Goal: Download file/media

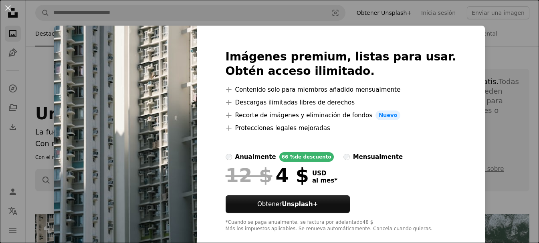
scroll to position [160, 0]
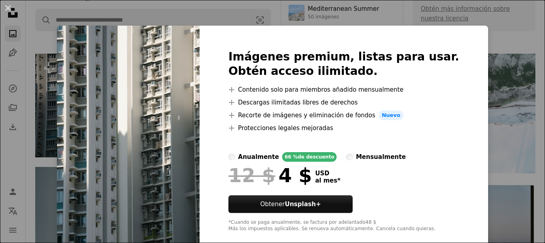
click at [8, 8] on button "An X shape" at bounding box center [8, 8] width 10 height 10
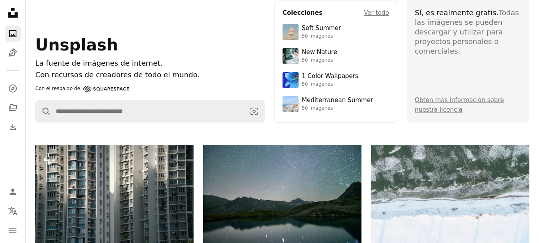
scroll to position [0, 0]
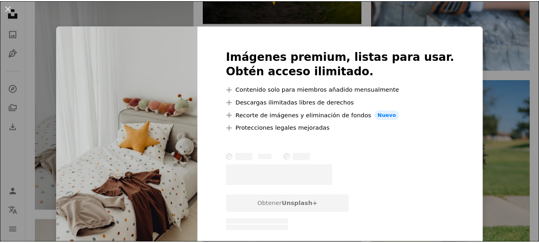
scroll to position [2530, 0]
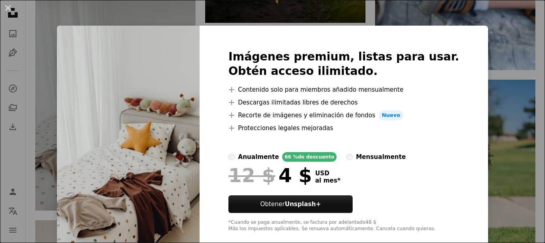
click at [493, 49] on div "An X shape Imágenes premium, listas para usar. Obtén acceso ilimitado. A plus s…" at bounding box center [272, 121] width 545 height 243
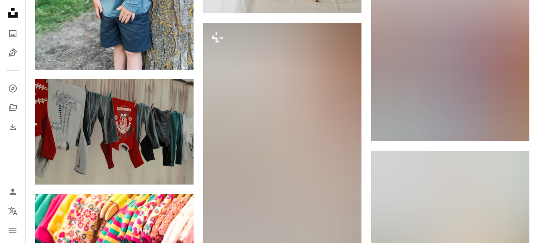
scroll to position [5576, 0]
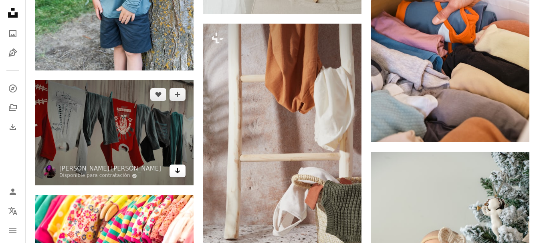
click at [175, 174] on icon "Arrow pointing down" at bounding box center [177, 171] width 6 height 10
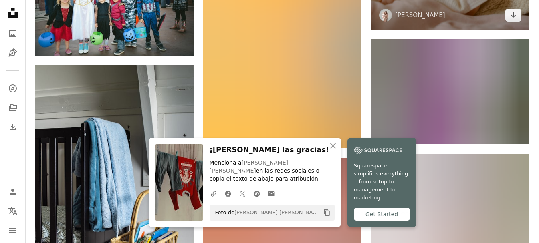
scroll to position [5937, 0]
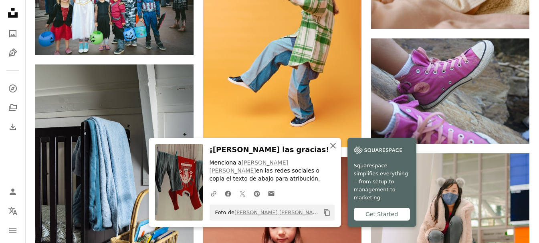
click at [331, 151] on icon "An X shape" at bounding box center [333, 146] width 10 height 10
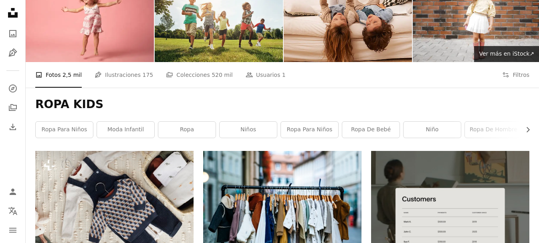
scroll to position [0, 0]
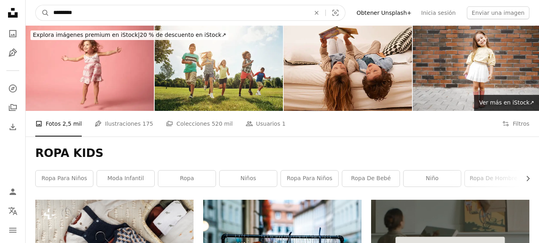
drag, startPoint x: 103, startPoint y: 14, endPoint x: 0, endPoint y: 10, distance: 102.7
type input "**********"
click button "A magnifying glass" at bounding box center [43, 12] width 14 height 15
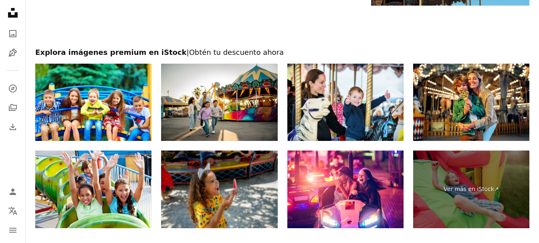
scroll to position [1282, 0]
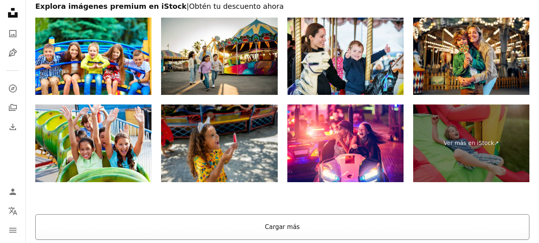
click at [249, 225] on button "Cargar más" at bounding box center [282, 227] width 494 height 26
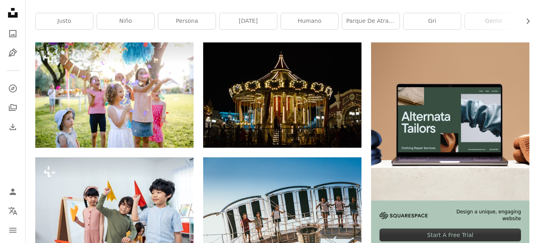
scroll to position [0, 0]
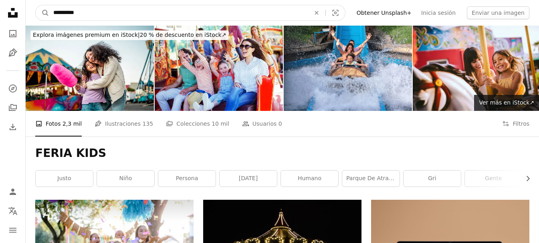
drag, startPoint x: 127, startPoint y: 12, endPoint x: 18, endPoint y: 14, distance: 108.6
type input "**********"
click button "A magnifying glass" at bounding box center [43, 12] width 14 height 15
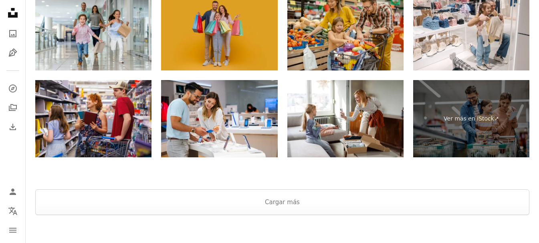
scroll to position [1323, 0]
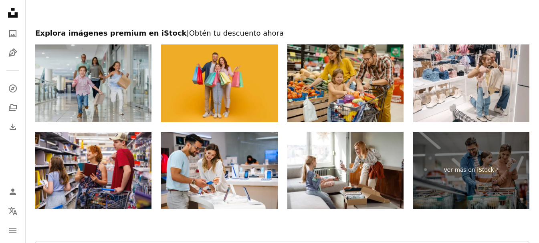
click at [98, 79] on img at bounding box center [93, 83] width 116 height 78
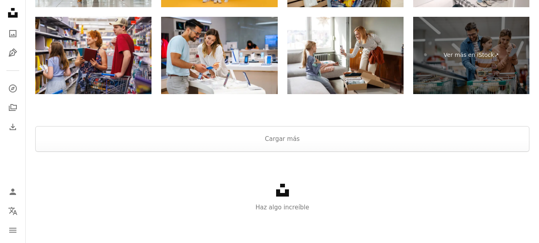
scroll to position [1438, 0]
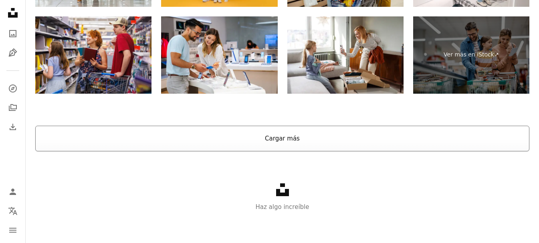
click at [317, 139] on button "Cargar más" at bounding box center [282, 139] width 494 height 26
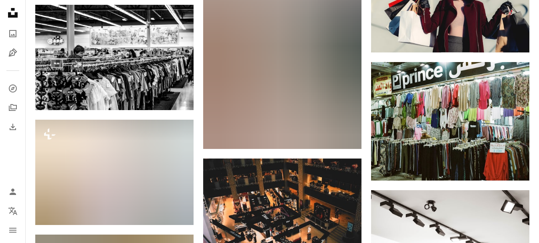
scroll to position [4604, 0]
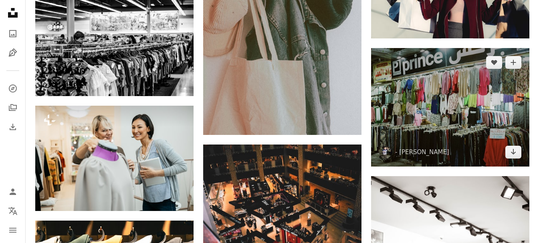
click at [449, 97] on img at bounding box center [450, 107] width 158 height 119
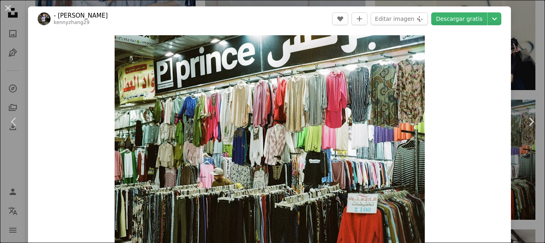
click at [517, 50] on div "An X shape Chevron left Chevron right - [PERSON_NAME] kennyzhang29 A heart A pl…" at bounding box center [272, 121] width 545 height 243
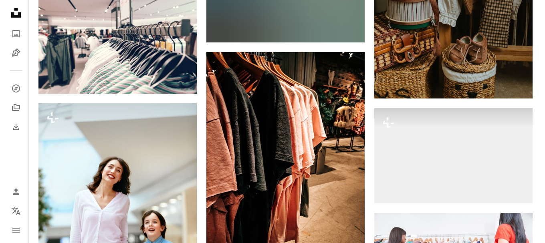
scroll to position [7690, 0]
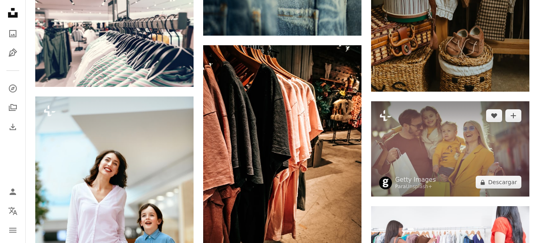
click at [481, 133] on img at bounding box center [450, 149] width 158 height 96
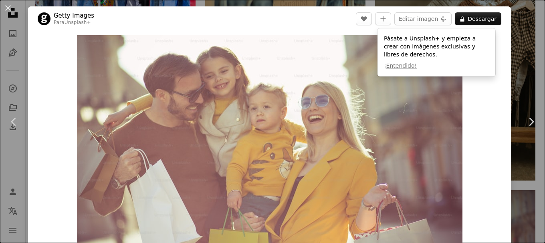
click at [517, 42] on div "An X shape Chevron left Chevron right Getty Images Para Unsplash+ A heart A plu…" at bounding box center [272, 121] width 545 height 243
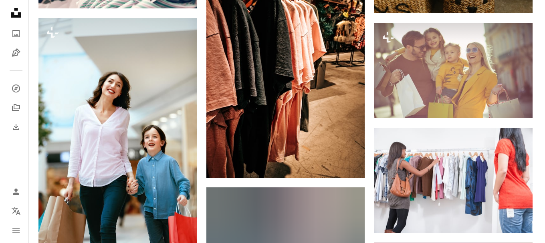
scroll to position [7770, 0]
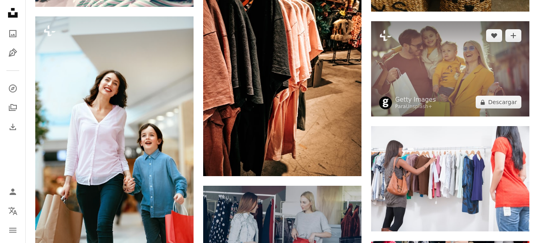
click at [440, 62] on img at bounding box center [450, 69] width 158 height 96
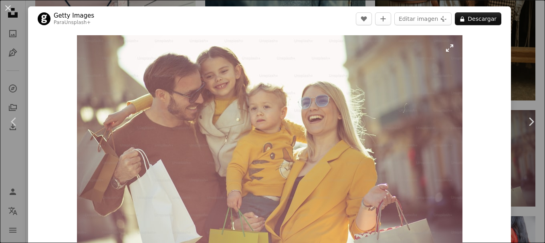
scroll to position [321, 0]
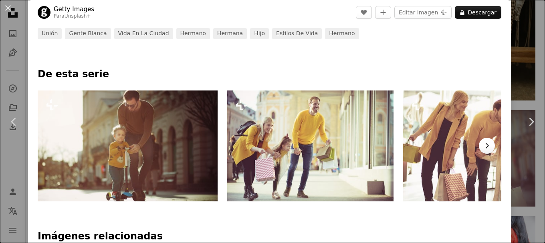
click at [483, 148] on icon "Chevron right" at bounding box center [487, 146] width 8 height 8
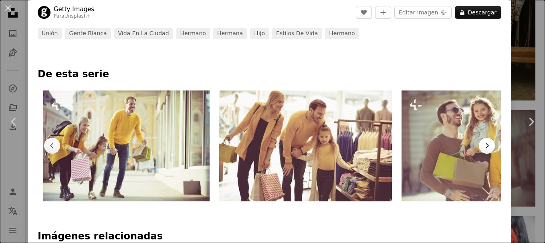
scroll to position [0, 190]
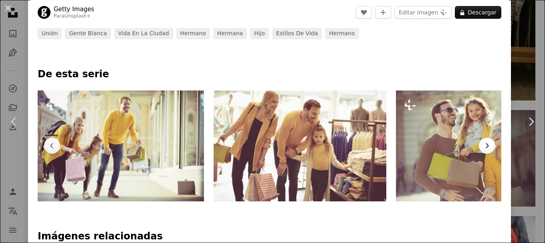
click at [483, 148] on icon "Chevron right" at bounding box center [487, 146] width 8 height 8
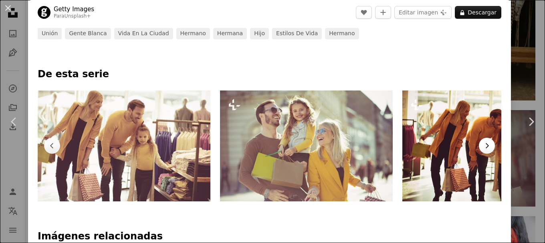
click at [483, 148] on icon "Chevron right" at bounding box center [487, 146] width 8 height 8
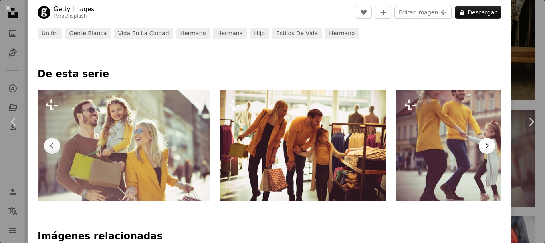
click at [483, 148] on icon "Chevron right" at bounding box center [487, 146] width 8 height 8
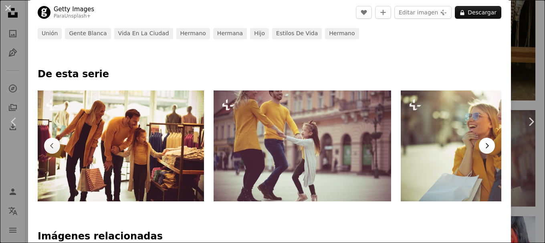
click at [483, 148] on icon "Chevron right" at bounding box center [487, 146] width 8 height 8
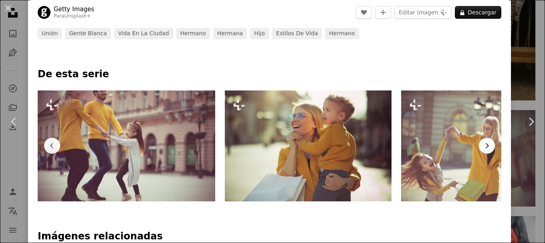
click at [483, 148] on icon "Chevron right" at bounding box center [487, 146] width 8 height 8
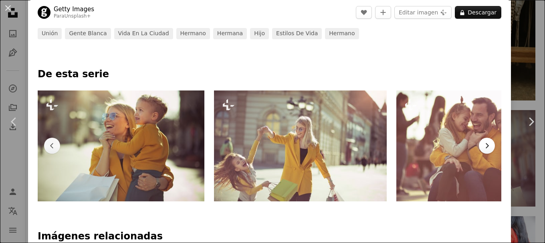
click at [483, 148] on icon "Chevron right" at bounding box center [487, 146] width 8 height 8
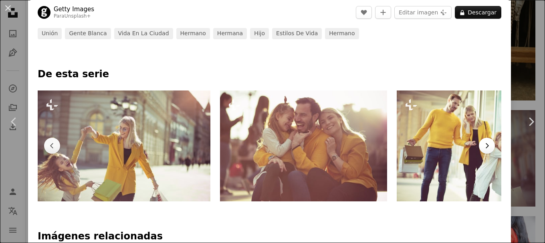
click at [483, 148] on icon "Chevron right" at bounding box center [487, 146] width 8 height 8
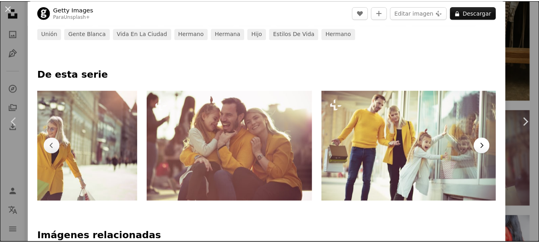
scroll to position [0, 1347]
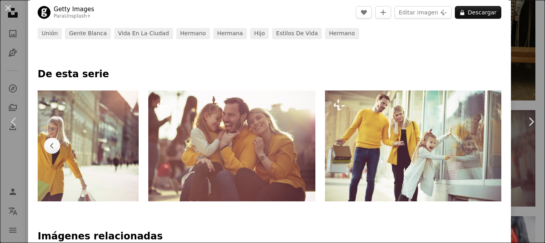
click at [514, 42] on div "An X shape Chevron left Chevron right Getty Images Para Unsplash+ A heart A plu…" at bounding box center [272, 121] width 545 height 243
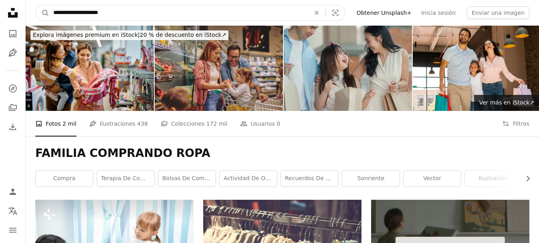
click at [153, 14] on input "**********" at bounding box center [178, 12] width 258 height 15
type input "*"
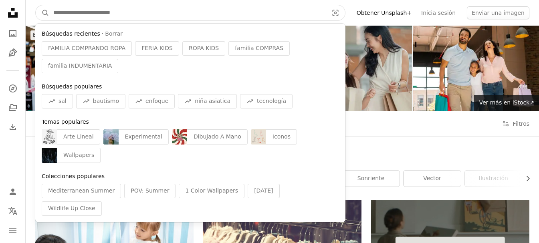
drag, startPoint x: 149, startPoint y: 12, endPoint x: 1, endPoint y: 19, distance: 148.4
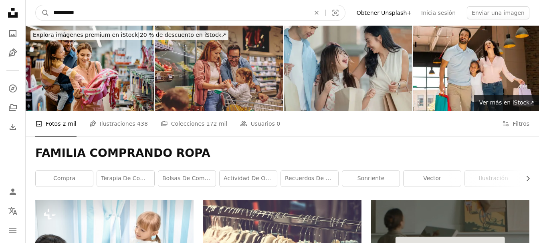
type input "**********"
click at [36, 5] on button "A magnifying glass" at bounding box center [43, 12] width 14 height 15
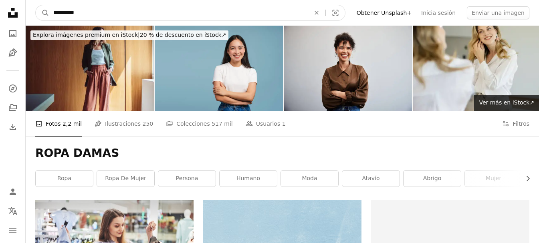
click at [99, 9] on input "**********" at bounding box center [178, 12] width 258 height 15
type input "**********"
click at [36, 5] on button "A magnifying glass" at bounding box center [43, 12] width 14 height 15
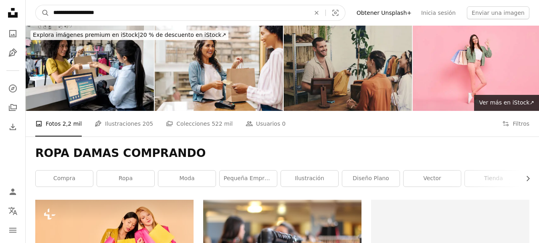
drag, startPoint x: 132, startPoint y: 12, endPoint x: 0, endPoint y: 14, distance: 132.3
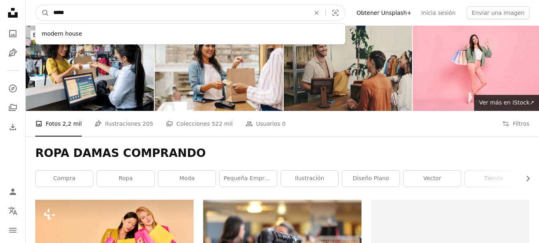
type input "*****"
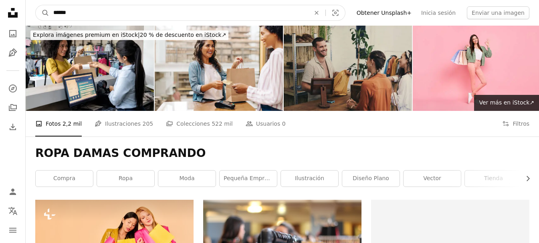
click button "A magnifying glass" at bounding box center [43, 12] width 14 height 15
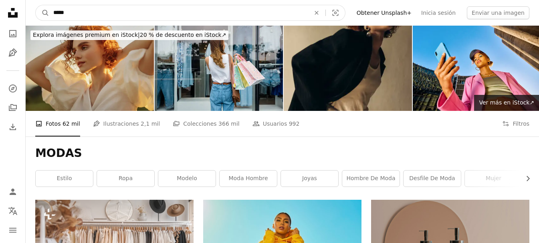
drag, startPoint x: 83, startPoint y: 11, endPoint x: 31, endPoint y: 11, distance: 52.1
click at [31, 11] on nav "A magnifying glass ***** An X shape Visual search Filters Obtener Unsplash+ Ini…" at bounding box center [282, 13] width 513 height 26
type input "**********"
click at [36, 5] on button "A magnifying glass" at bounding box center [43, 12] width 14 height 15
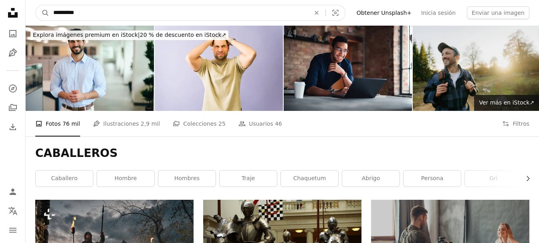
drag, startPoint x: 104, startPoint y: 12, endPoint x: 22, endPoint y: 15, distance: 82.6
type input "*"
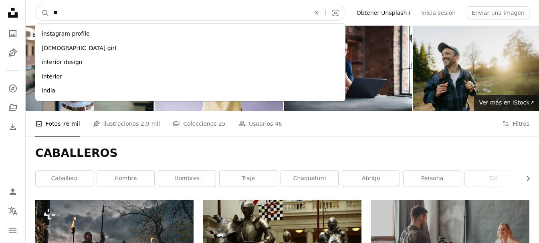
type input "*"
type input "**********"
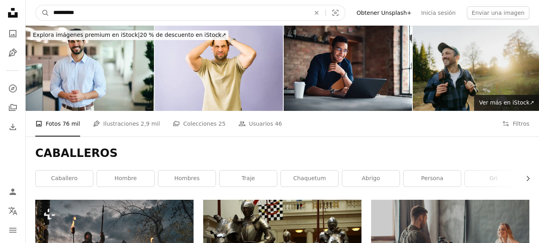
click button "A magnifying glass" at bounding box center [43, 12] width 14 height 15
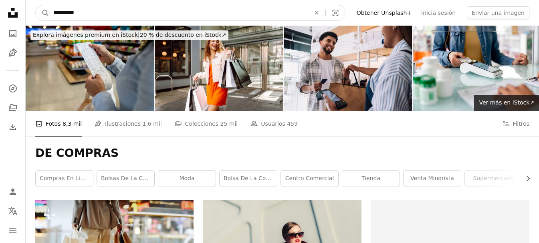
click at [120, 11] on input "**********" at bounding box center [178, 12] width 258 height 15
type input "**********"
click button "A magnifying glass" at bounding box center [43, 12] width 14 height 15
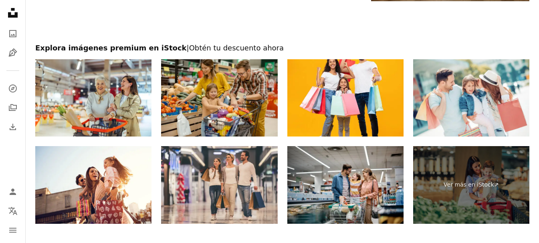
scroll to position [1282, 0]
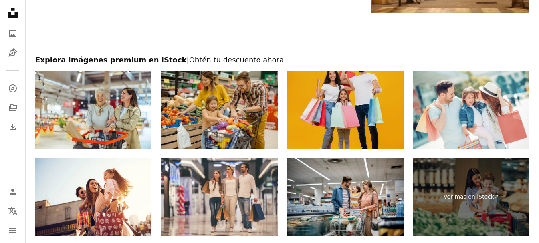
click at [360, 106] on img at bounding box center [345, 110] width 116 height 78
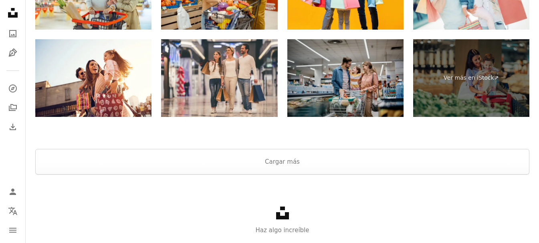
scroll to position [1425, 0]
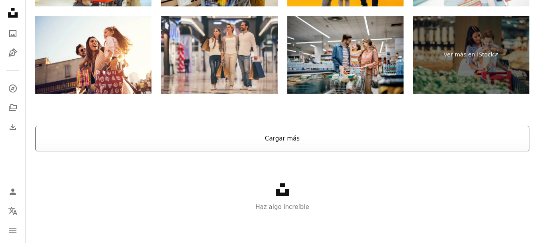
click at [325, 139] on button "Cargar más" at bounding box center [282, 139] width 494 height 26
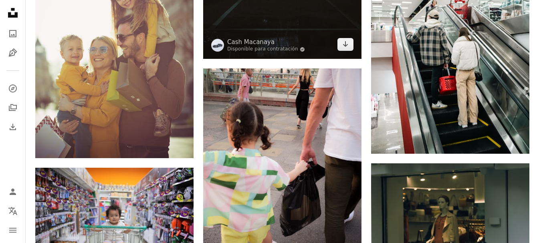
scroll to position [3709, 0]
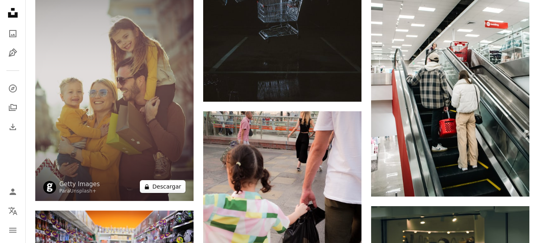
click at [163, 185] on button "A lock Descargar" at bounding box center [163, 186] width 46 height 13
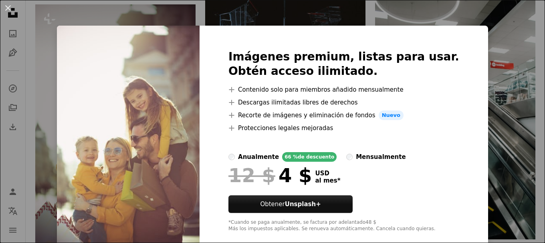
click at [473, 41] on div "An X shape Imágenes premium, listas para usar. Obtén acceso ilimitado. A plus s…" at bounding box center [272, 121] width 545 height 243
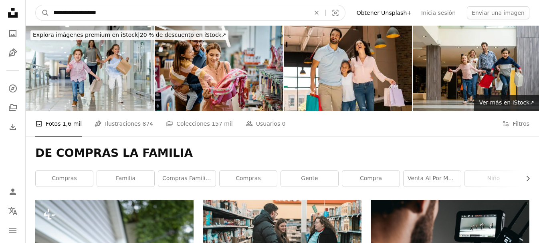
drag, startPoint x: 136, startPoint y: 10, endPoint x: 0, endPoint y: 16, distance: 136.4
type input "**********"
click at [36, 5] on button "A magnifying glass" at bounding box center [43, 12] width 14 height 15
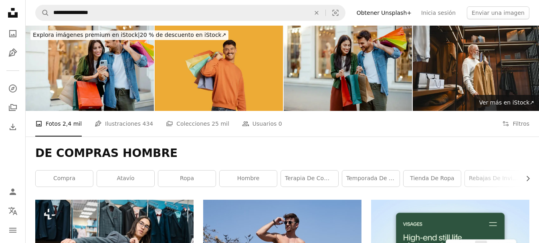
click at [248, 67] on img at bounding box center [219, 68] width 128 height 85
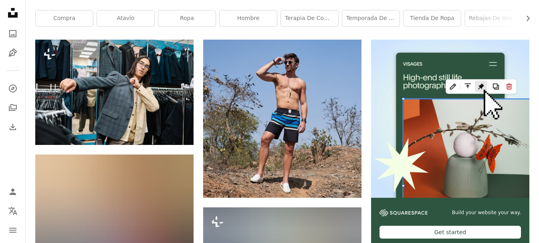
scroll to position [80, 0]
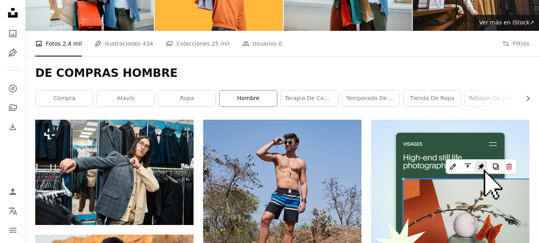
click at [252, 99] on link "hombre" at bounding box center [248, 99] width 57 height 16
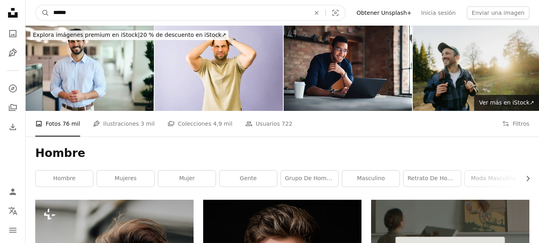
click at [89, 9] on input "******" at bounding box center [178, 12] width 258 height 15
type input "**********"
click button "A magnifying glass" at bounding box center [43, 12] width 14 height 15
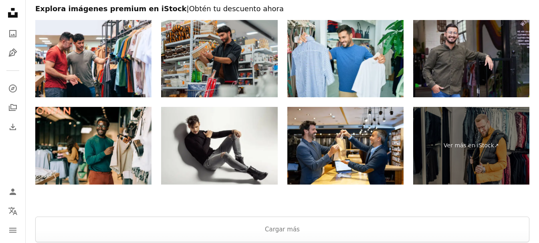
scroll to position [1603, 0]
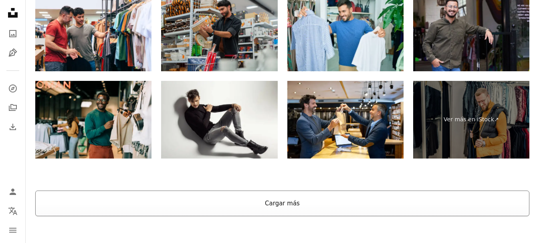
click at [309, 207] on button "Cargar más" at bounding box center [282, 204] width 494 height 26
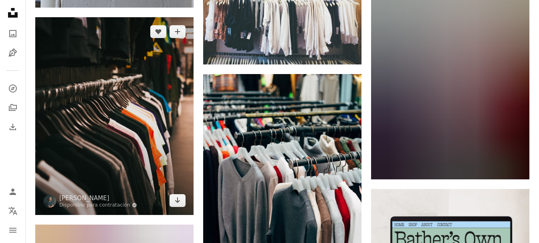
scroll to position [3046, 0]
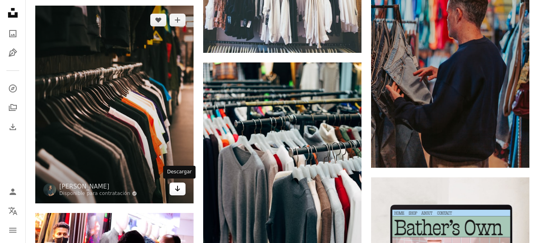
click at [180, 190] on icon "Arrow pointing down" at bounding box center [177, 189] width 6 height 10
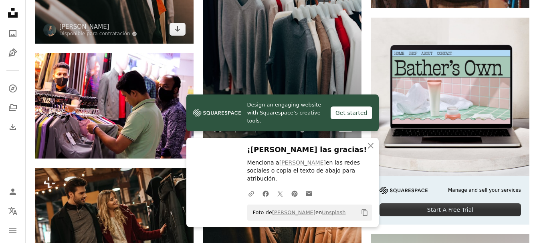
scroll to position [3206, 0]
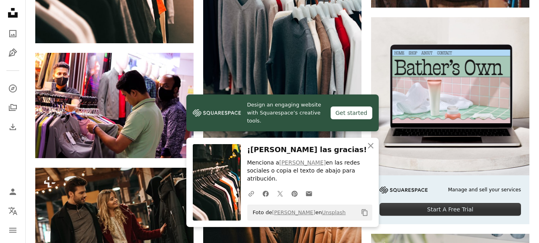
click at [370, 149] on icon "button" at bounding box center [371, 146] width 6 height 6
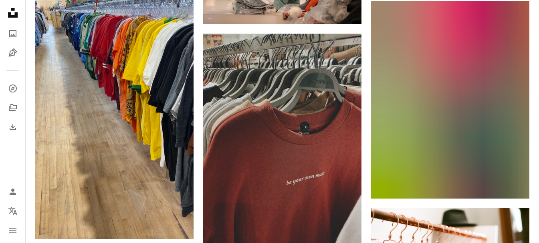
scroll to position [9410, 0]
